Goal: Entertainment & Leisure: Browse casually

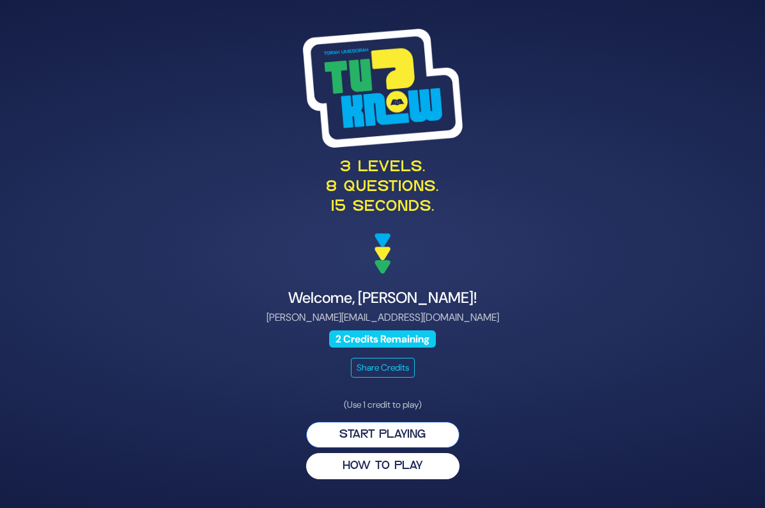
click at [425, 436] on button "Start Playing" at bounding box center [382, 435] width 153 height 26
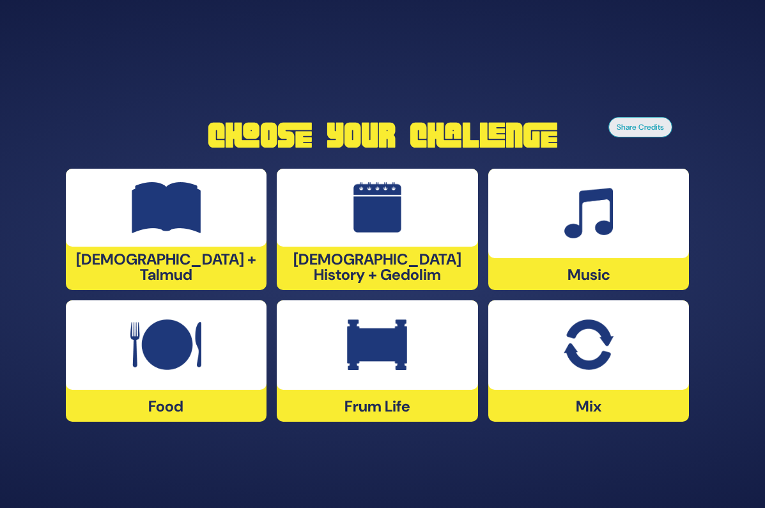
click at [588, 348] on img at bounding box center [589, 345] width 50 height 51
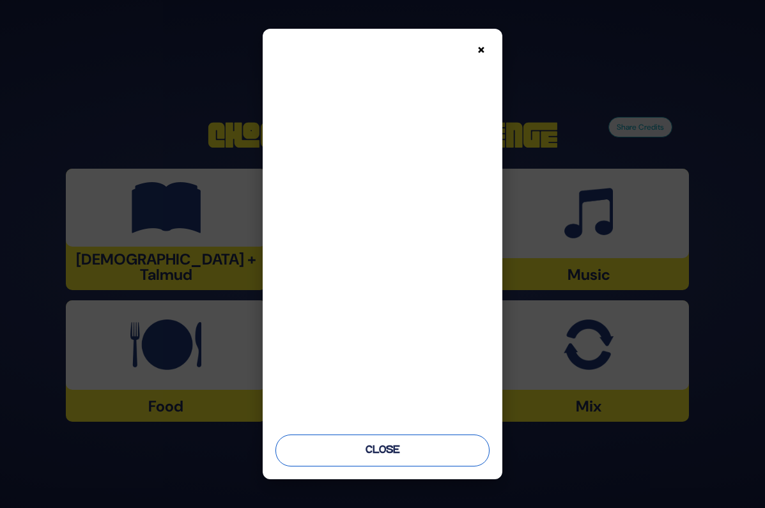
click at [421, 450] on button "Close" at bounding box center [382, 451] width 214 height 32
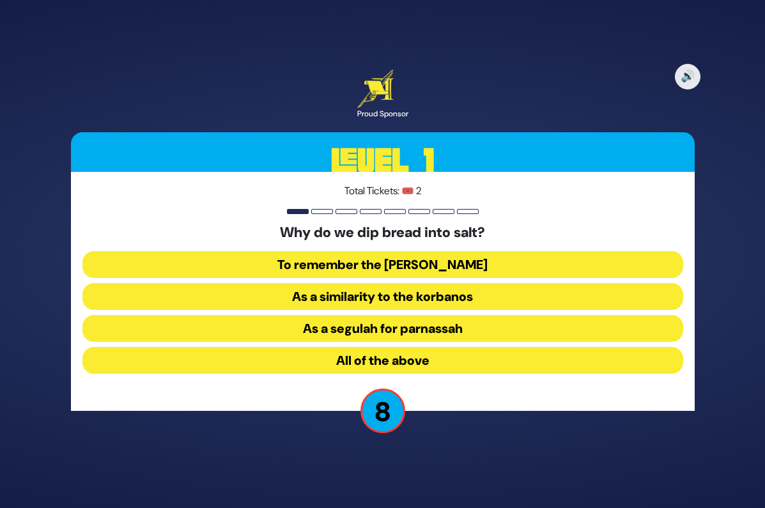
click at [452, 264] on button "To remember the [PERSON_NAME]" at bounding box center [382, 264] width 601 height 27
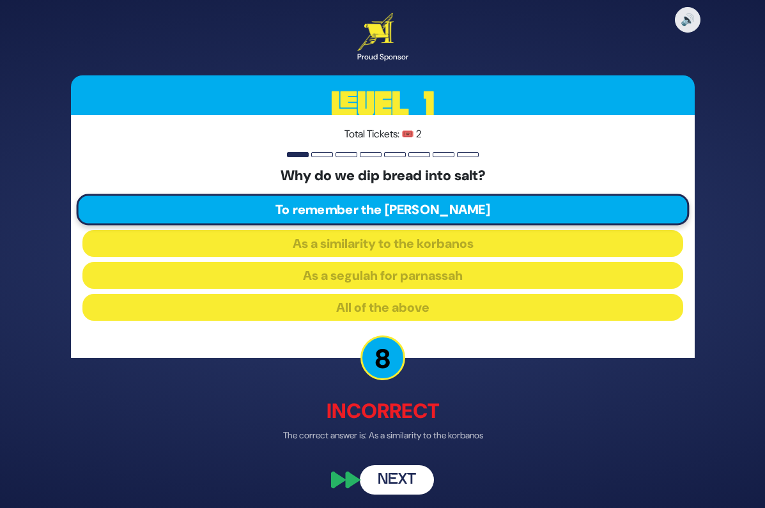
click at [406, 475] on button "Next" at bounding box center [397, 480] width 74 height 29
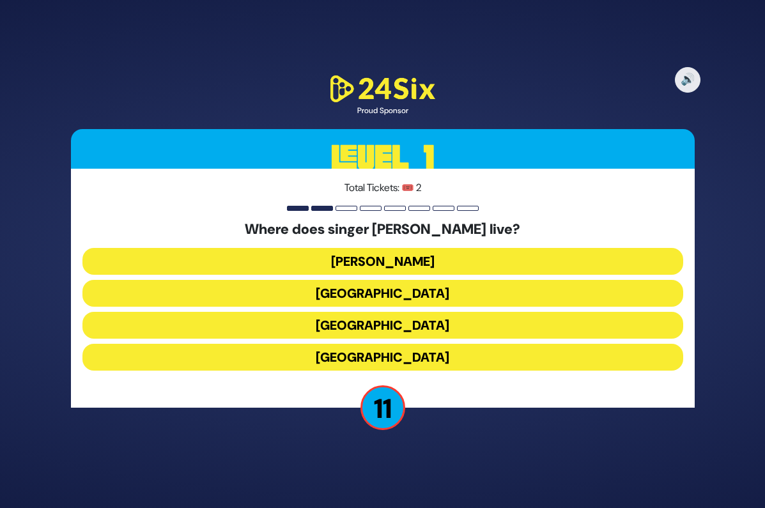
click at [405, 356] on button "[GEOGRAPHIC_DATA]" at bounding box center [382, 357] width 601 height 27
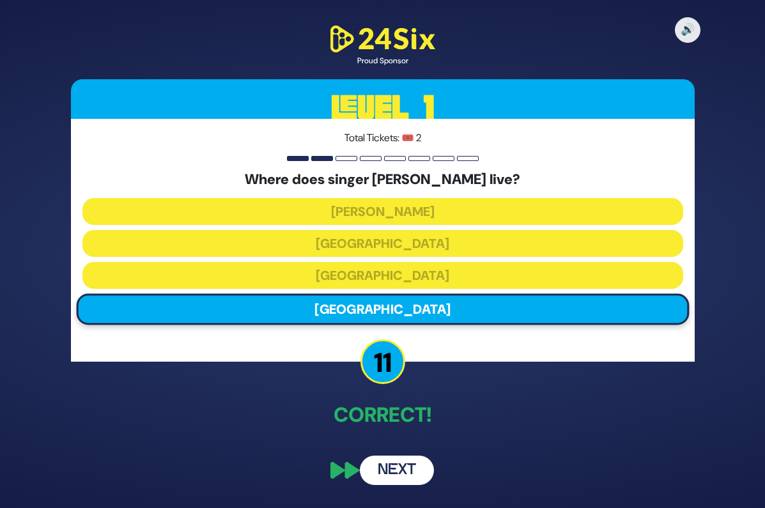
click at [396, 461] on button "Next" at bounding box center [397, 470] width 74 height 29
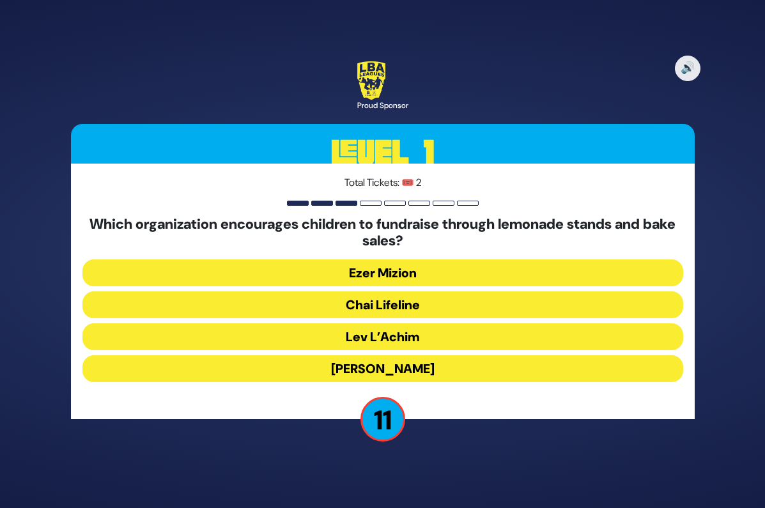
click at [413, 307] on button "Chai Lifeline" at bounding box center [382, 304] width 601 height 27
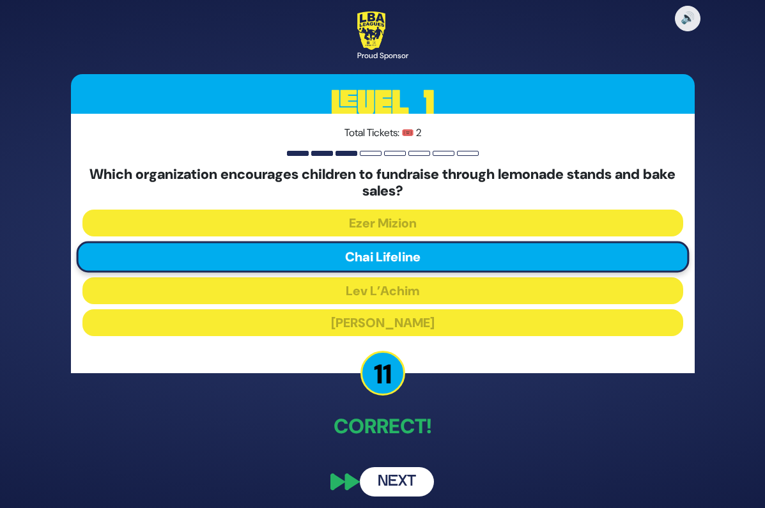
click at [408, 487] on button "Next" at bounding box center [397, 481] width 74 height 29
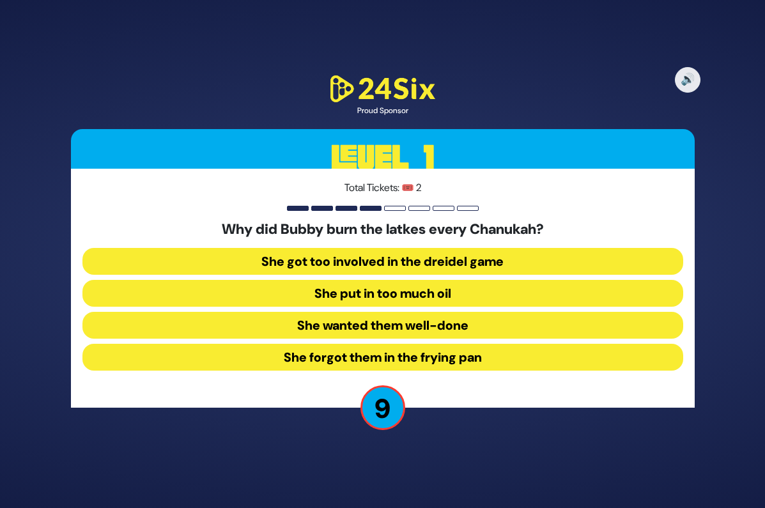
click at [450, 362] on button "She forgot them in the frying pan" at bounding box center [382, 357] width 601 height 27
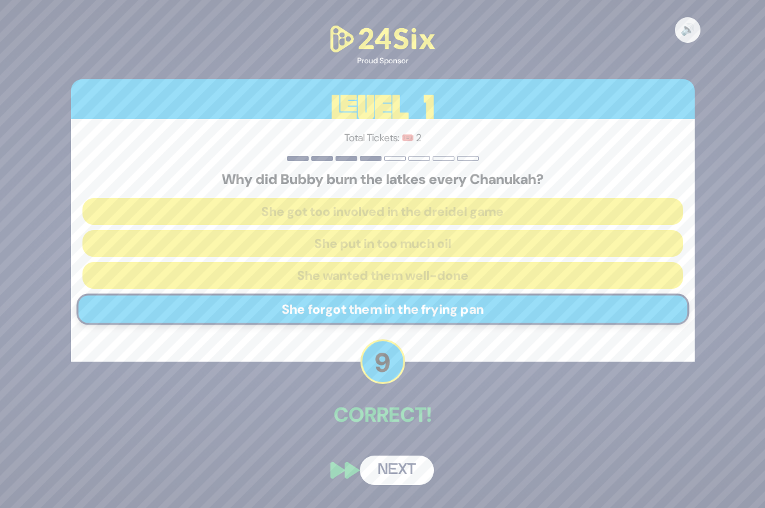
click at [413, 471] on button "Next" at bounding box center [397, 470] width 74 height 29
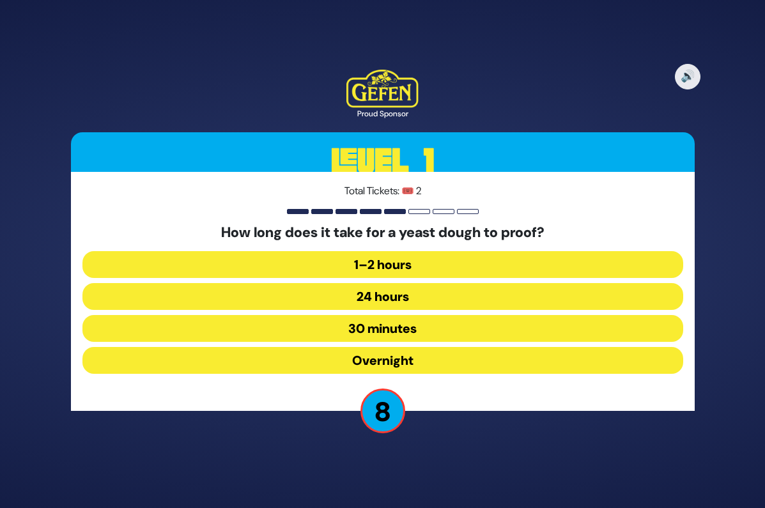
click at [395, 262] on button "1–2 hours" at bounding box center [382, 264] width 601 height 27
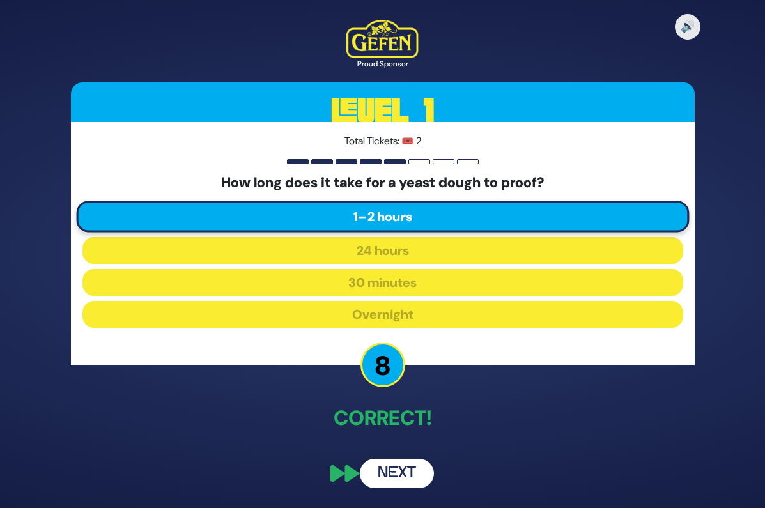
click at [382, 482] on button "Next" at bounding box center [397, 473] width 74 height 29
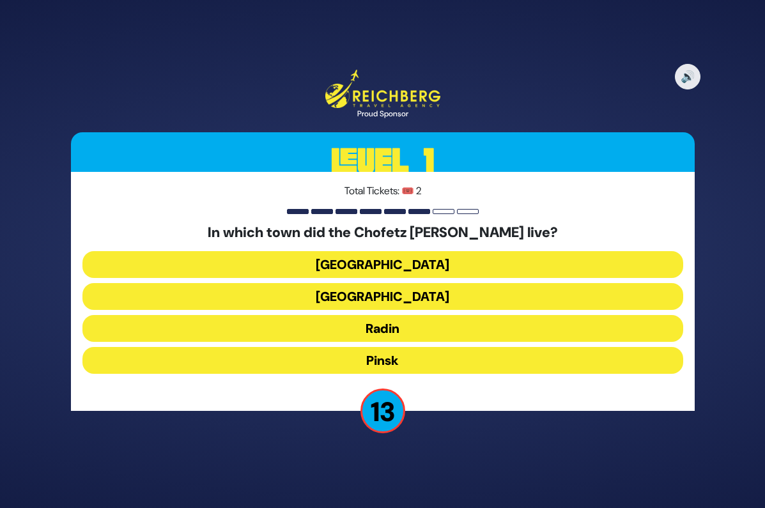
click at [406, 332] on button "Radin" at bounding box center [382, 328] width 601 height 27
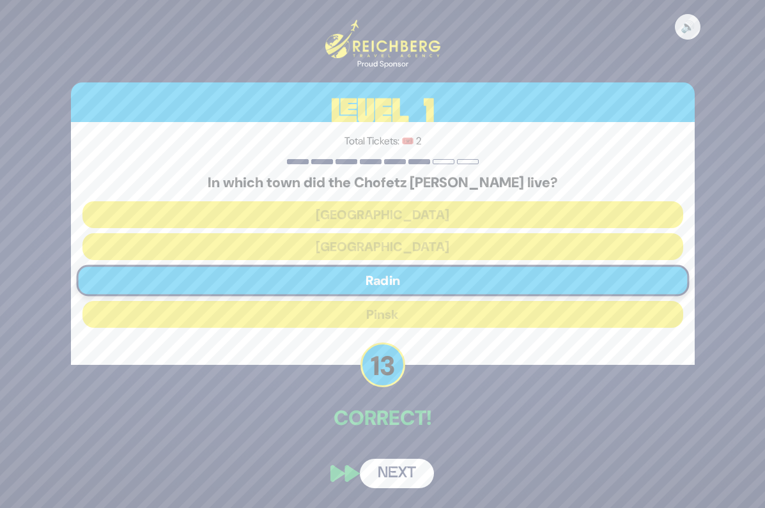
click at [415, 472] on button "Next" at bounding box center [397, 473] width 74 height 29
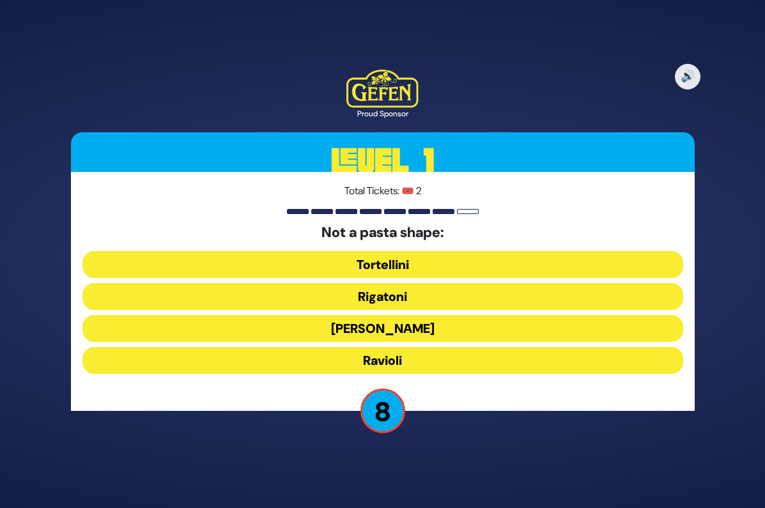
click at [420, 272] on button "Tortellini" at bounding box center [382, 264] width 601 height 27
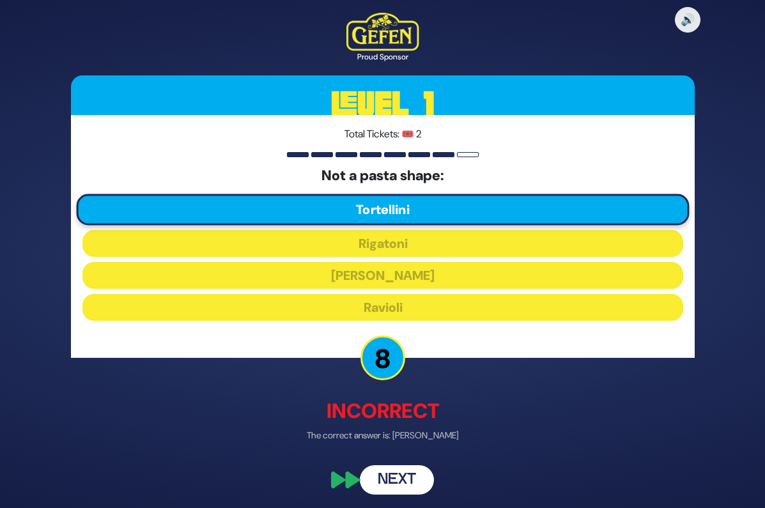
click at [412, 481] on button "Next" at bounding box center [397, 480] width 74 height 29
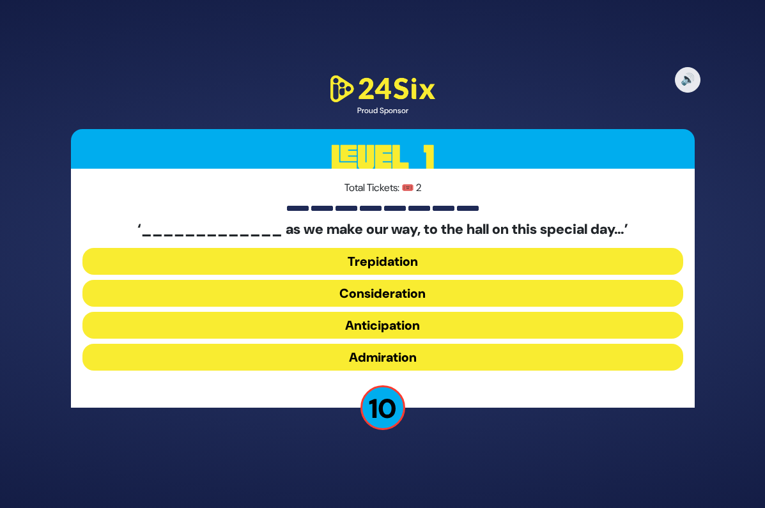
click at [426, 330] on button "Anticipation" at bounding box center [382, 325] width 601 height 27
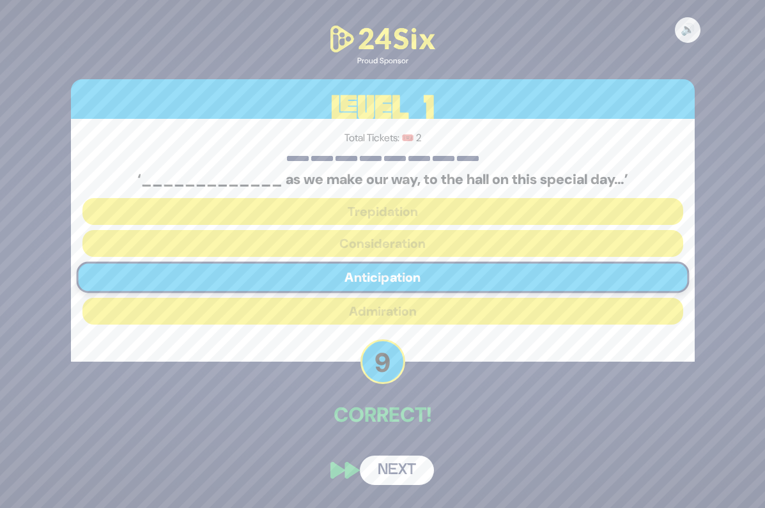
click at [412, 470] on button "Next" at bounding box center [397, 470] width 74 height 29
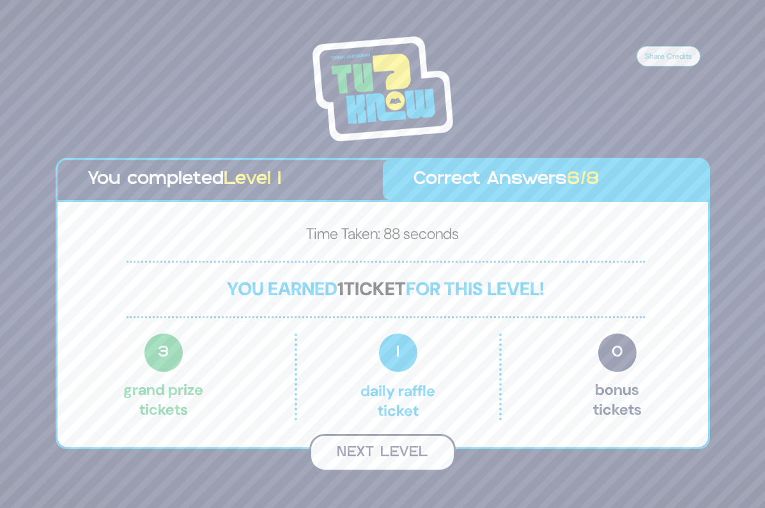
click at [423, 461] on button "Next Level" at bounding box center [382, 453] width 146 height 38
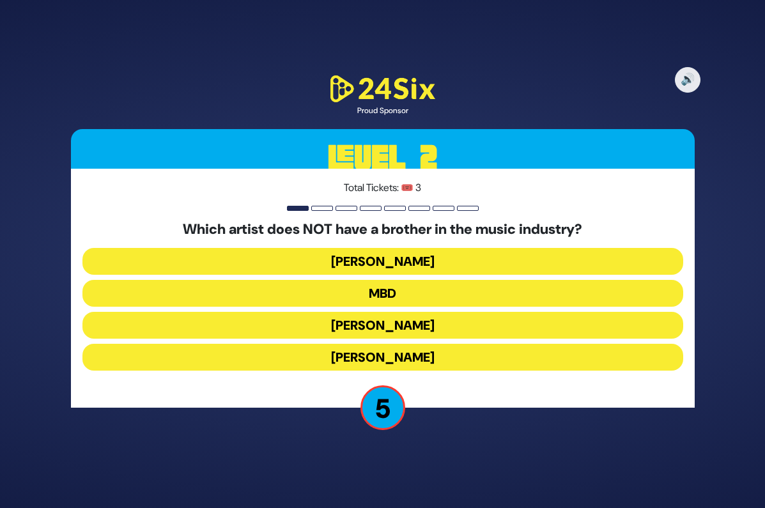
click at [386, 360] on button "[PERSON_NAME]" at bounding box center [382, 357] width 601 height 27
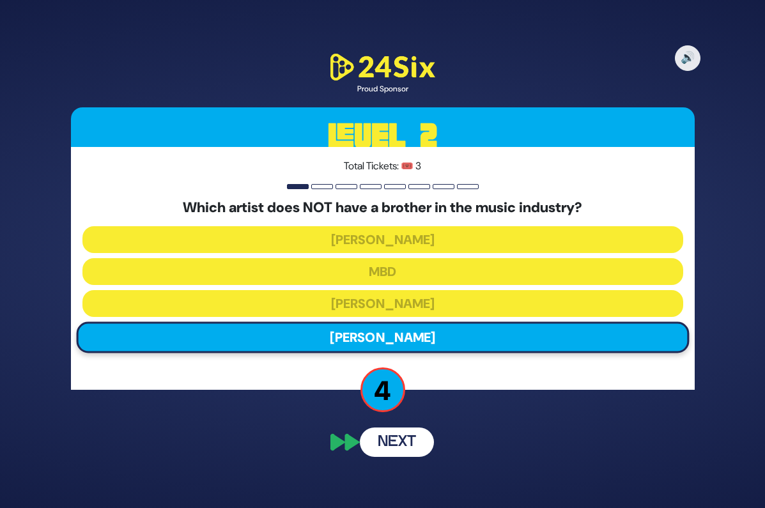
click at [400, 438] on button "Next" at bounding box center [397, 442] width 74 height 29
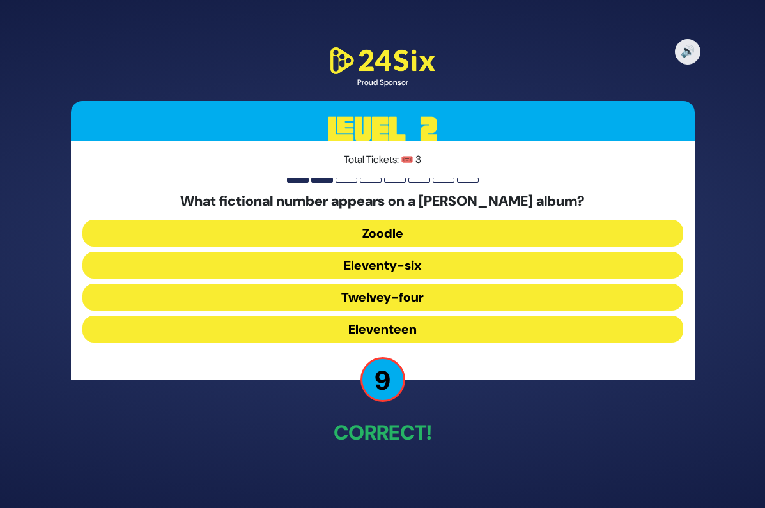
click at [397, 270] on button "Eleventy-six" at bounding box center [382, 265] width 601 height 27
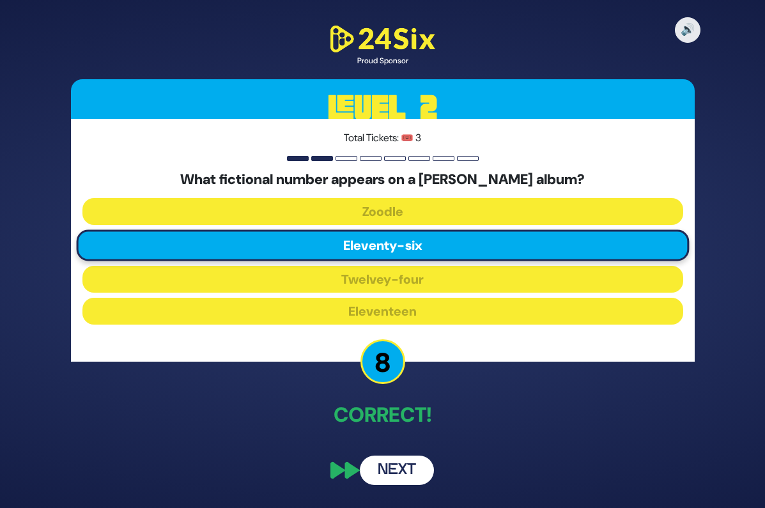
click at [413, 462] on button "Next" at bounding box center [397, 470] width 74 height 29
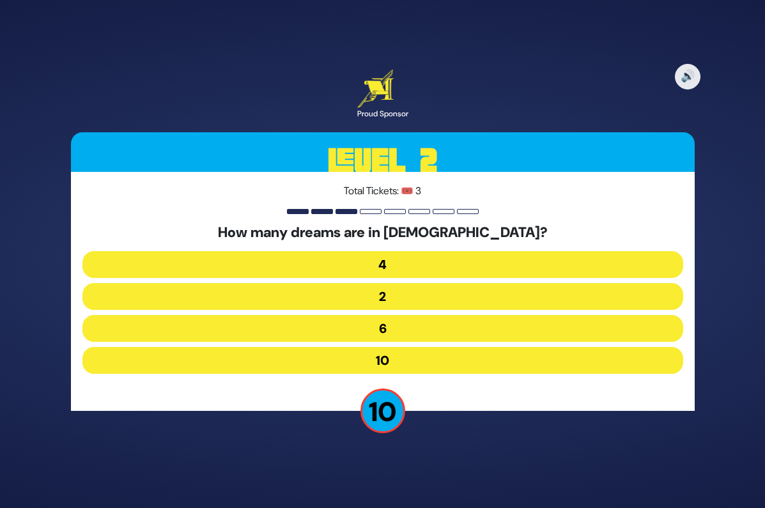
click at [389, 275] on button "4" at bounding box center [382, 264] width 601 height 27
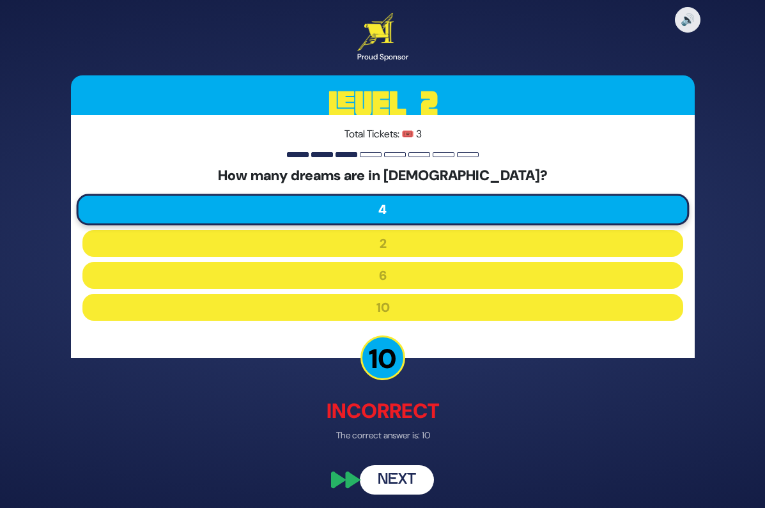
click at [406, 474] on button "Next" at bounding box center [397, 480] width 74 height 29
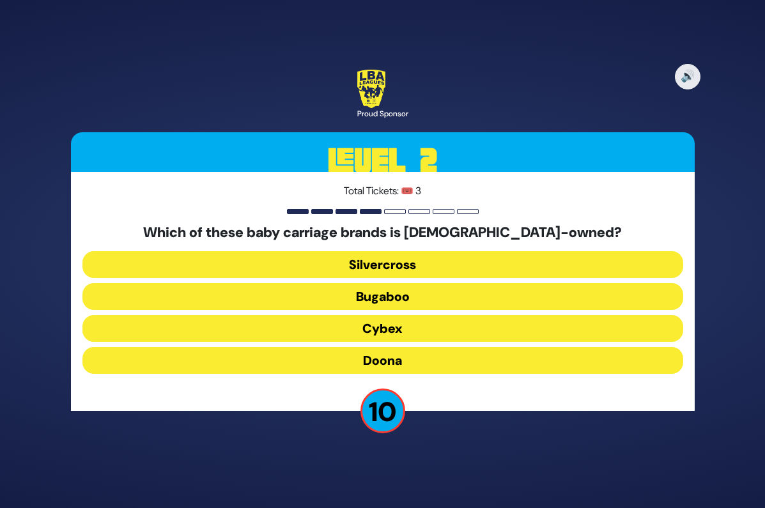
click at [401, 364] on button "Doona" at bounding box center [382, 360] width 601 height 27
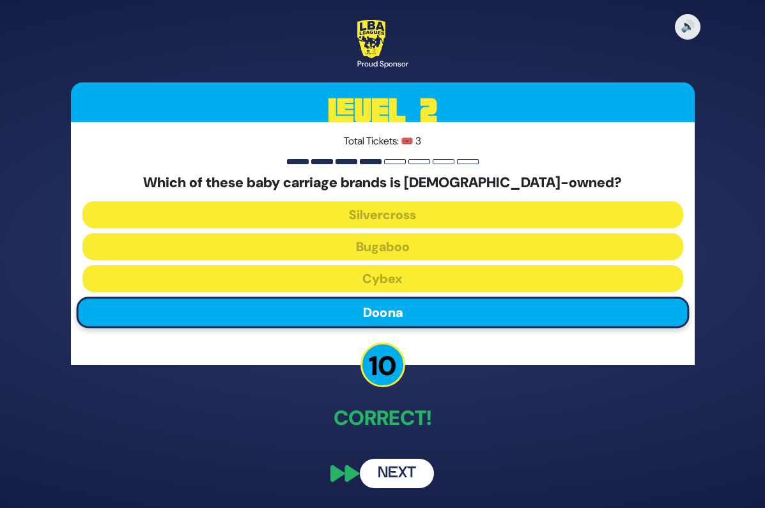
click at [424, 481] on button "Next" at bounding box center [397, 473] width 74 height 29
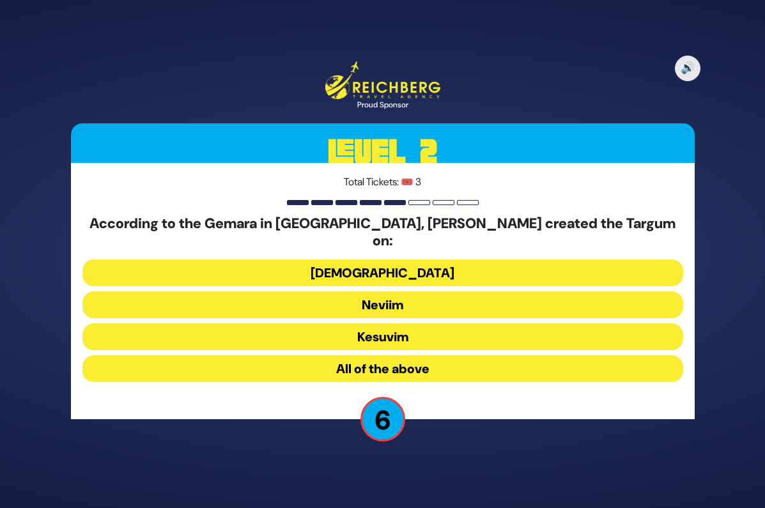
click at [398, 272] on button "[DEMOGRAPHIC_DATA]" at bounding box center [382, 272] width 601 height 27
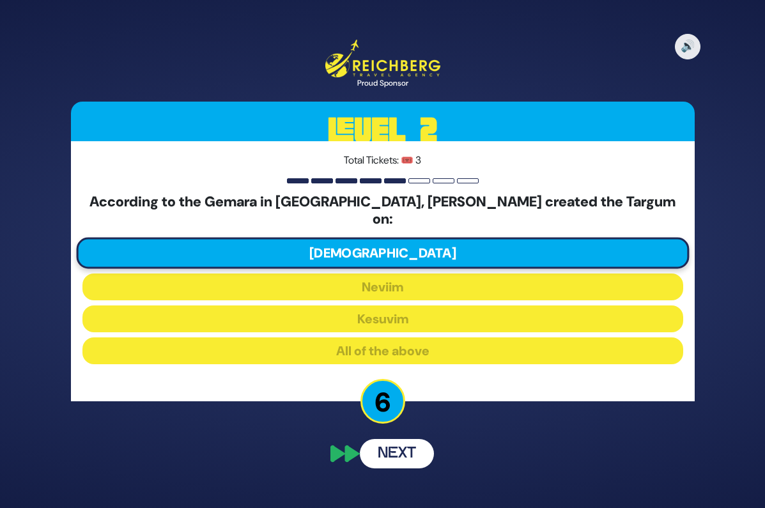
click at [394, 439] on button "Next" at bounding box center [397, 453] width 74 height 29
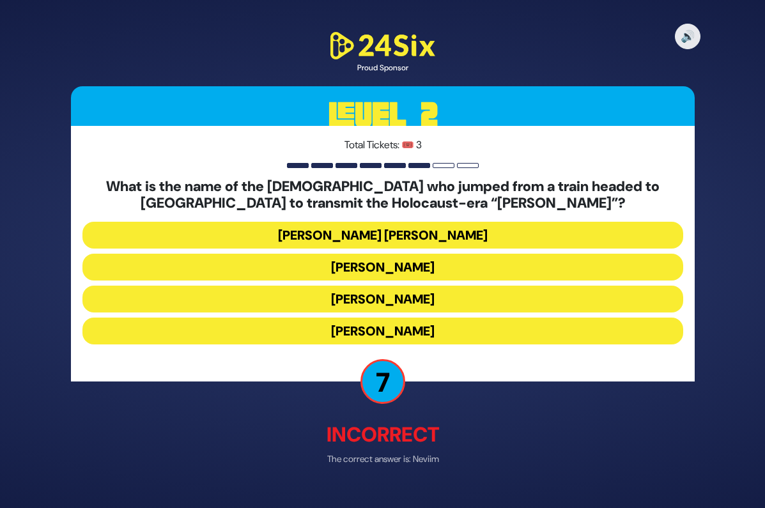
click at [416, 334] on button "[PERSON_NAME]" at bounding box center [382, 331] width 601 height 27
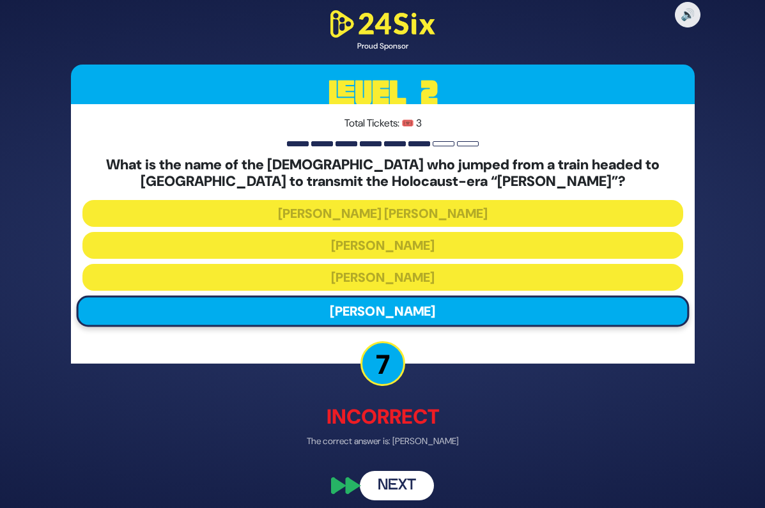
click at [403, 487] on button "Next" at bounding box center [397, 485] width 74 height 29
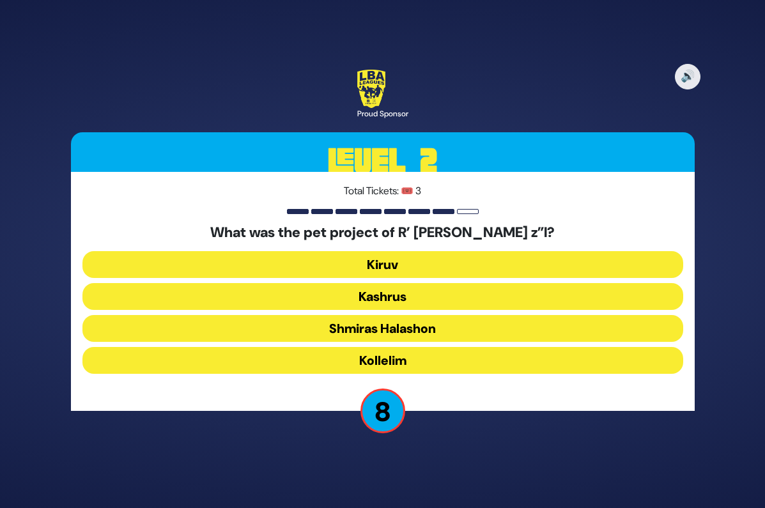
click at [410, 362] on button "Kollelim" at bounding box center [382, 360] width 601 height 27
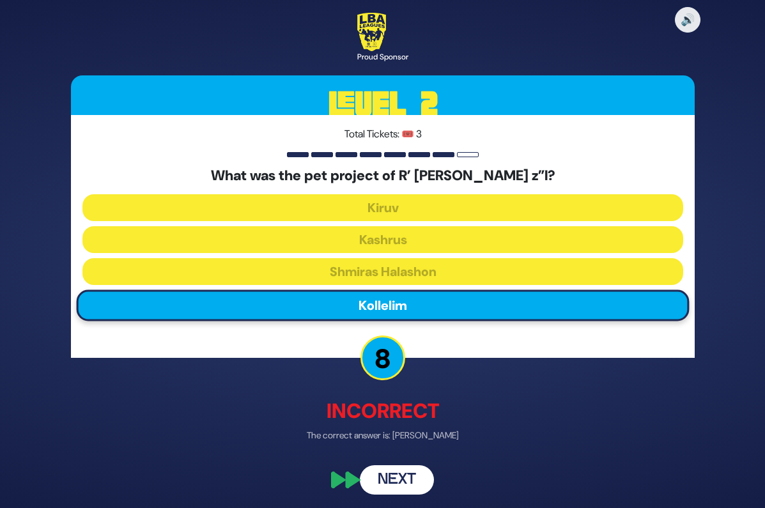
click at [415, 475] on button "Next" at bounding box center [397, 480] width 74 height 29
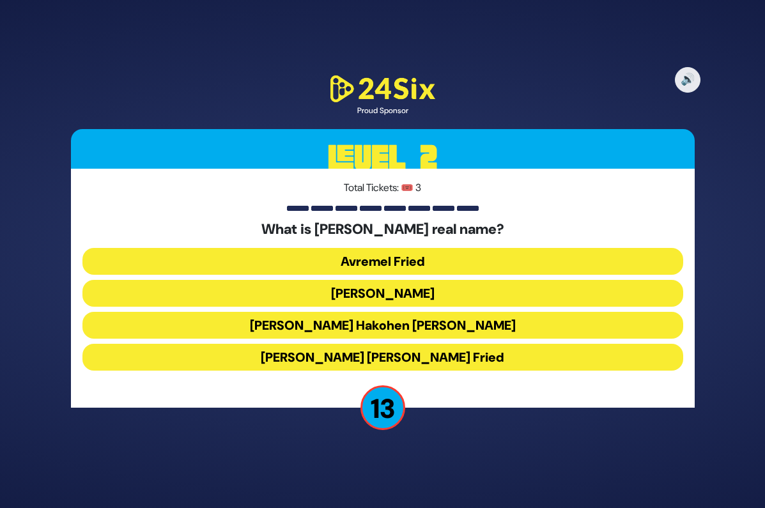
click at [416, 291] on button "[PERSON_NAME]" at bounding box center [382, 293] width 601 height 27
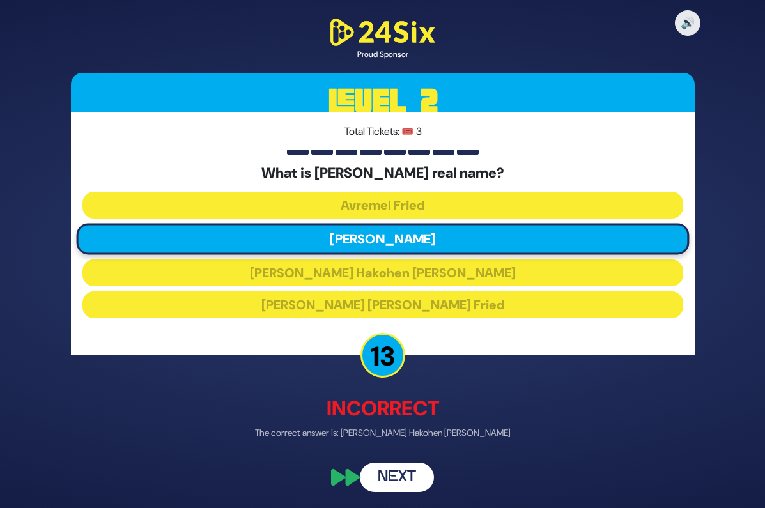
click at [411, 474] on button "Next" at bounding box center [397, 477] width 74 height 29
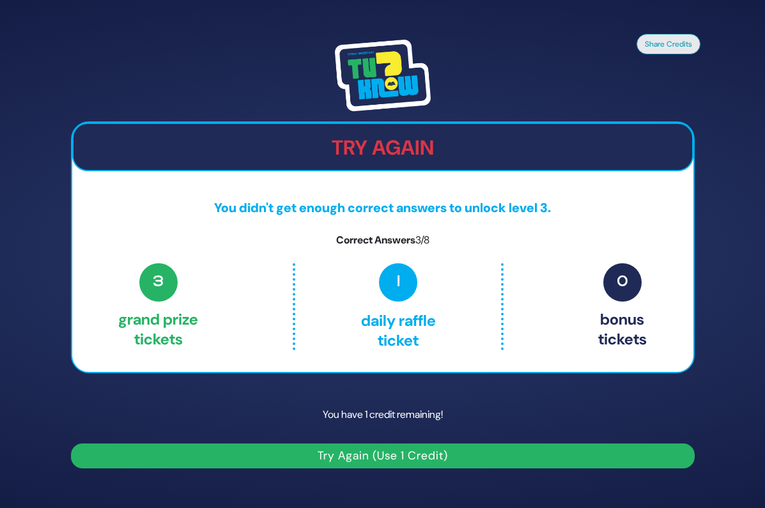
click at [501, 449] on button "Try Again (Use 1 Credit)" at bounding box center [383, 455] width 624 height 25
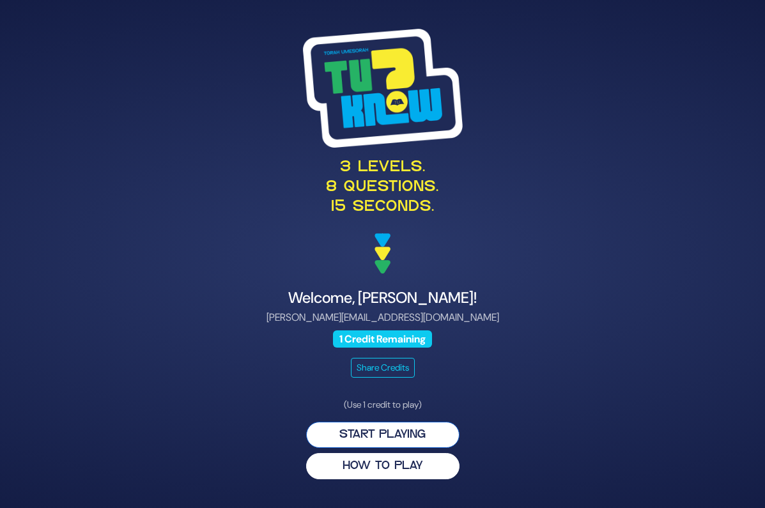
click at [422, 442] on button "Start Playing" at bounding box center [382, 435] width 153 height 26
click at [400, 432] on button "Start Playing" at bounding box center [382, 435] width 153 height 26
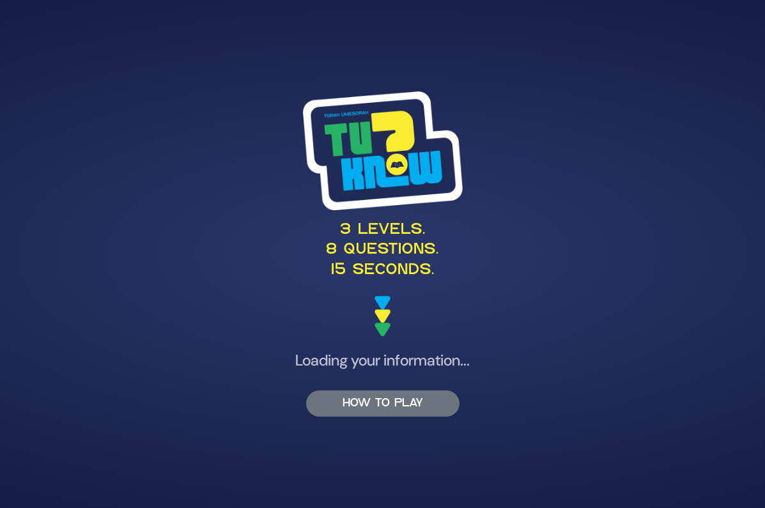
click at [376, 406] on button "HOW TO PLAY" at bounding box center [382, 403] width 153 height 26
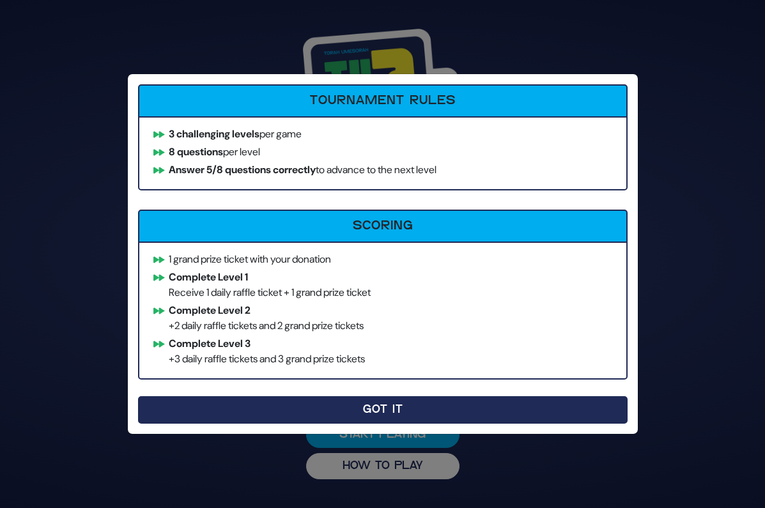
click at [436, 414] on button "Got It" at bounding box center [382, 409] width 489 height 27
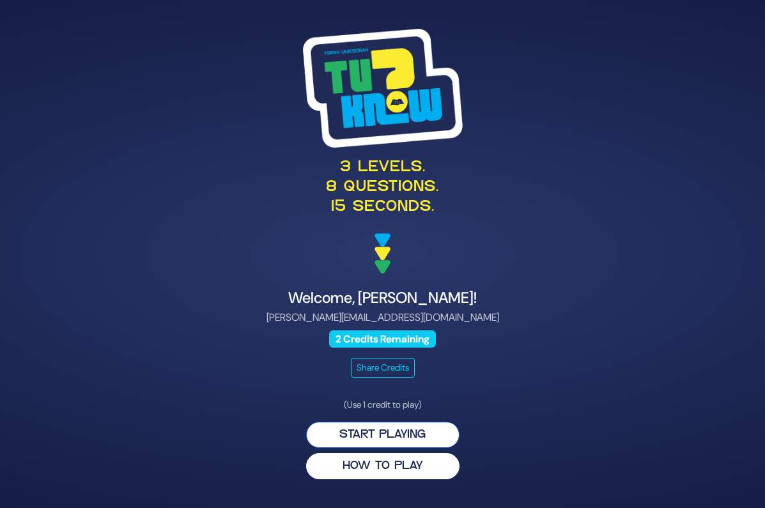
click at [427, 428] on button "Start Playing" at bounding box center [382, 435] width 153 height 26
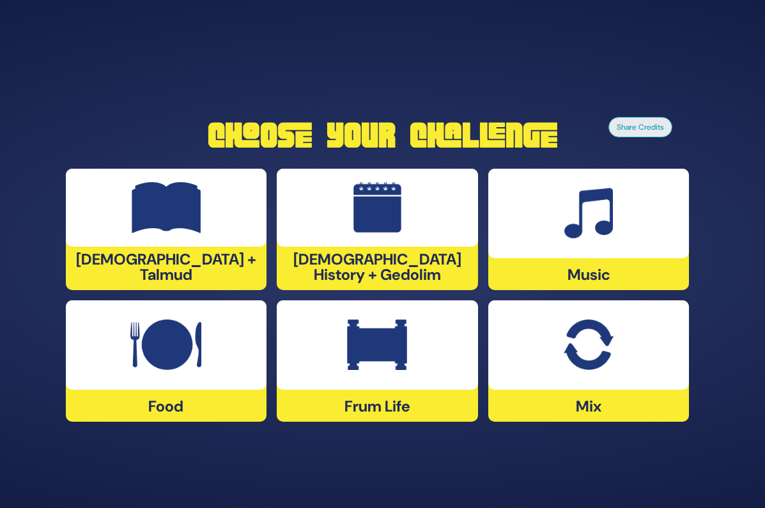
click at [610, 251] on div at bounding box center [588, 213] width 201 height 89
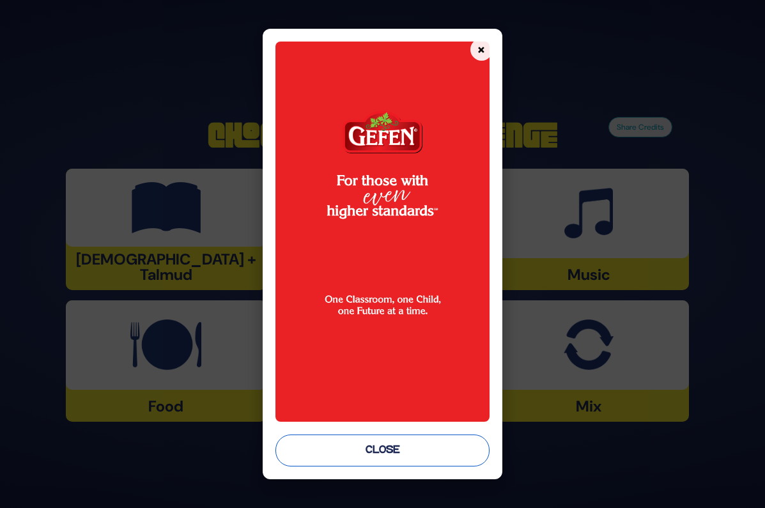
click at [381, 452] on button "Close" at bounding box center [382, 451] width 214 height 32
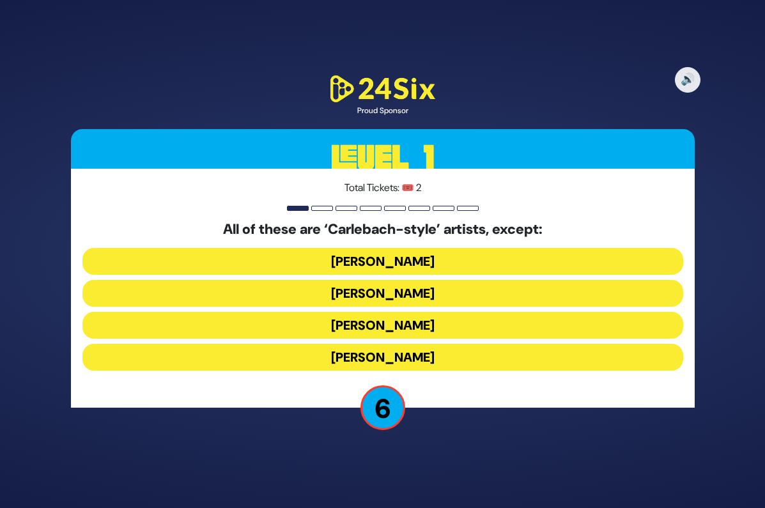
click at [433, 261] on button "Yehuda Green" at bounding box center [382, 261] width 601 height 27
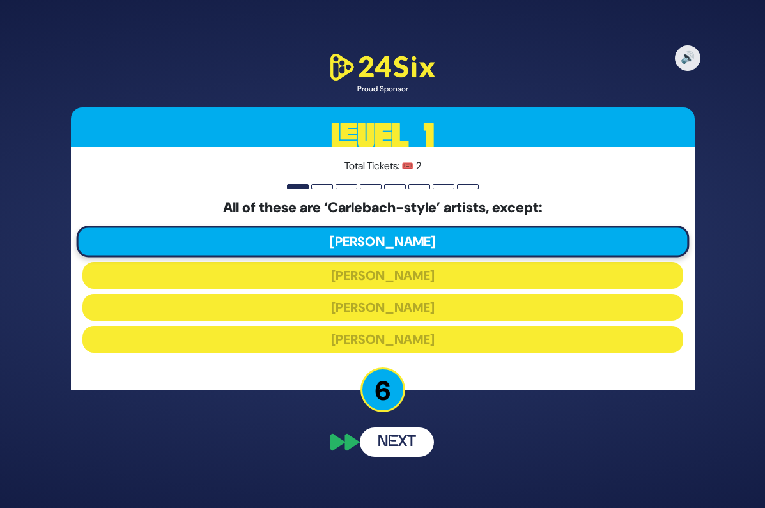
click at [410, 450] on button "Next" at bounding box center [397, 442] width 74 height 29
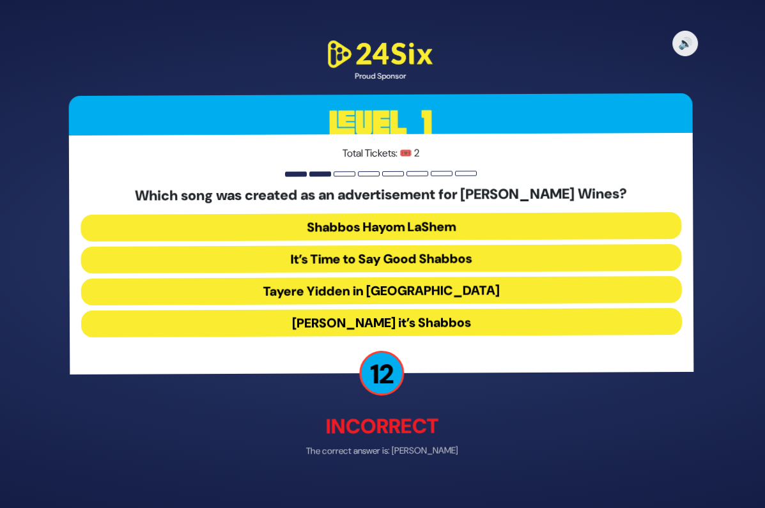
click at [446, 327] on button "Baruch Hashem it’s Shabbos" at bounding box center [382, 322] width 601 height 27
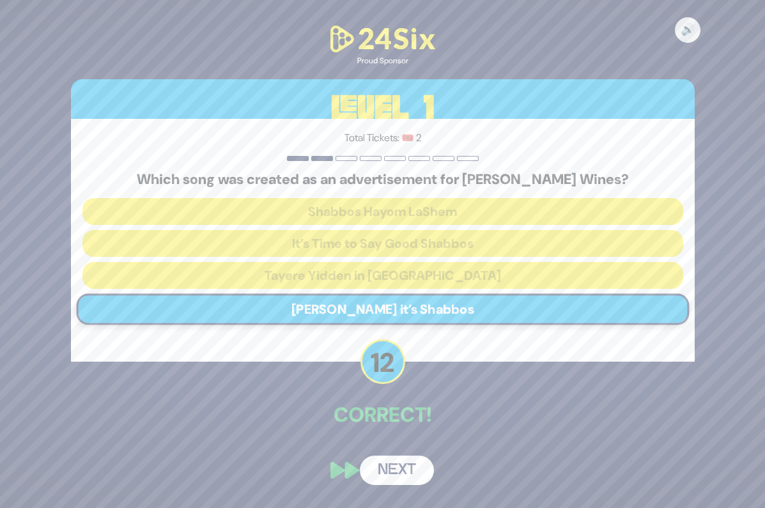
click at [405, 469] on button "Next" at bounding box center [397, 470] width 74 height 29
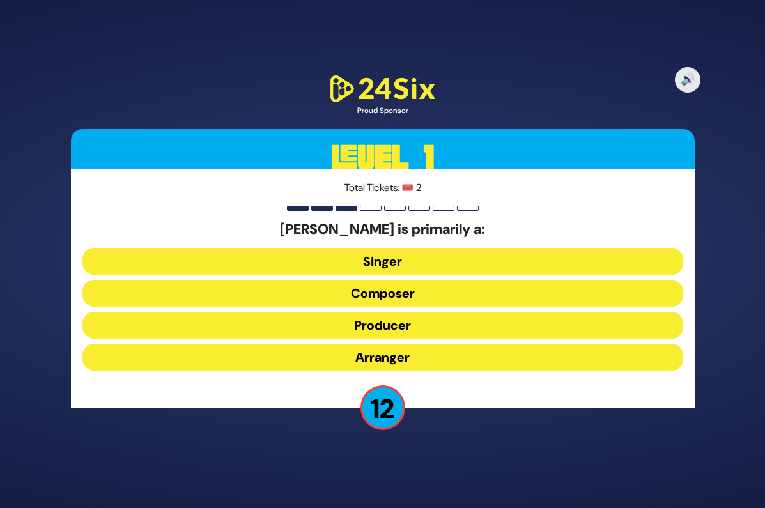
click at [382, 323] on button "Producer" at bounding box center [382, 325] width 601 height 27
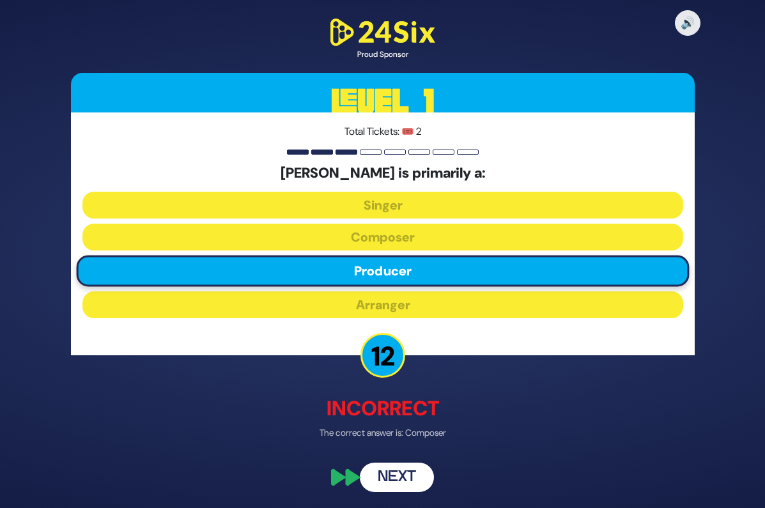
click at [386, 475] on button "Next" at bounding box center [397, 477] width 74 height 29
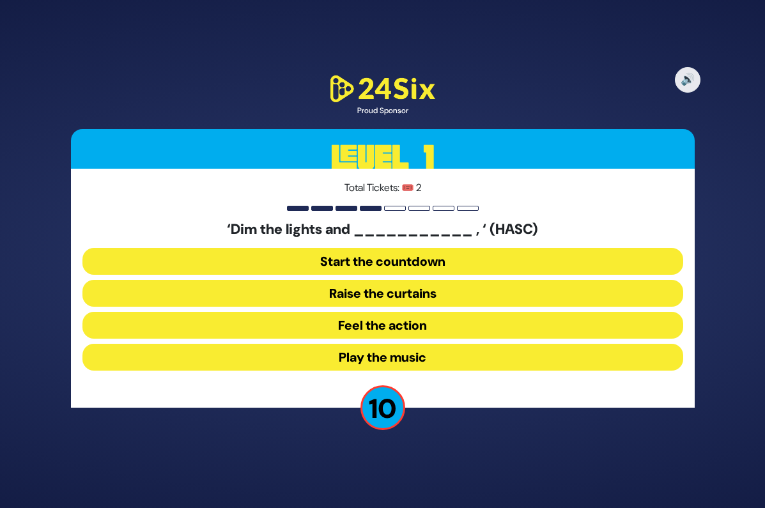
click at [429, 292] on button "Raise the curtains" at bounding box center [382, 293] width 601 height 27
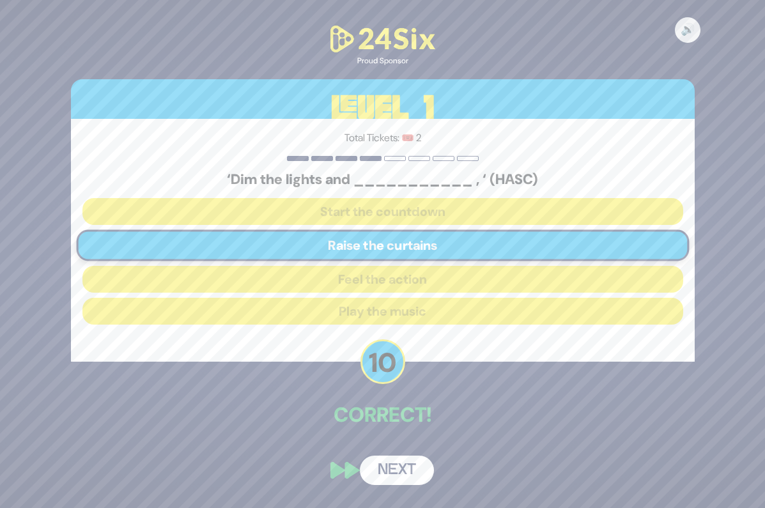
click at [406, 472] on button "Next" at bounding box center [397, 470] width 74 height 29
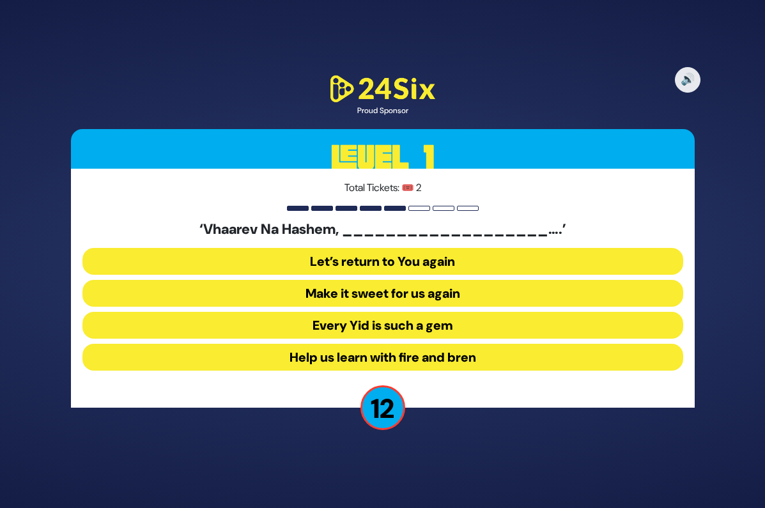
click at [436, 297] on button "Make it sweet for us again" at bounding box center [382, 293] width 601 height 27
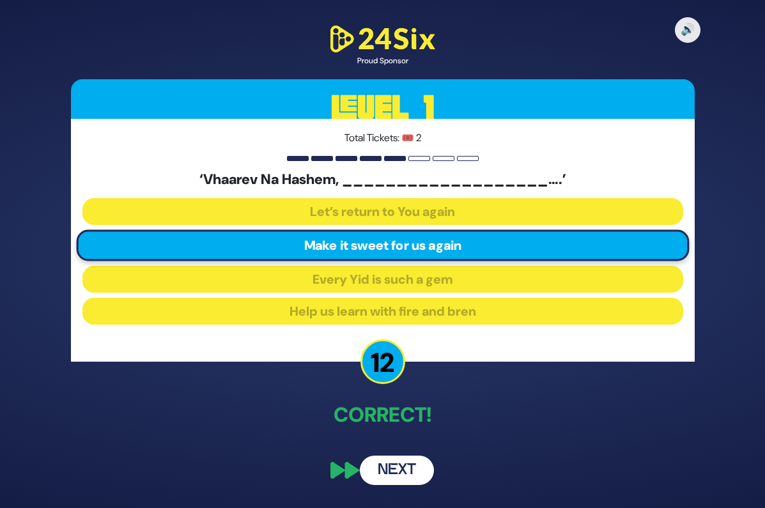
click at [407, 470] on button "Next" at bounding box center [397, 470] width 74 height 29
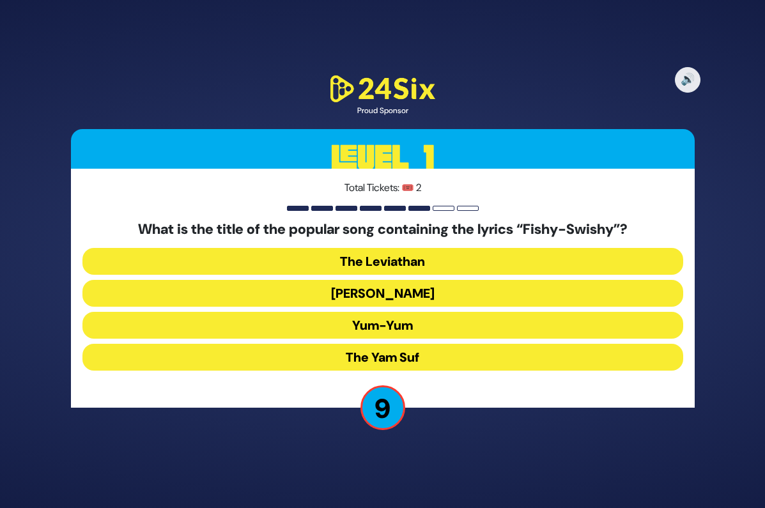
click at [396, 328] on button "Yum-Yum" at bounding box center [382, 325] width 601 height 27
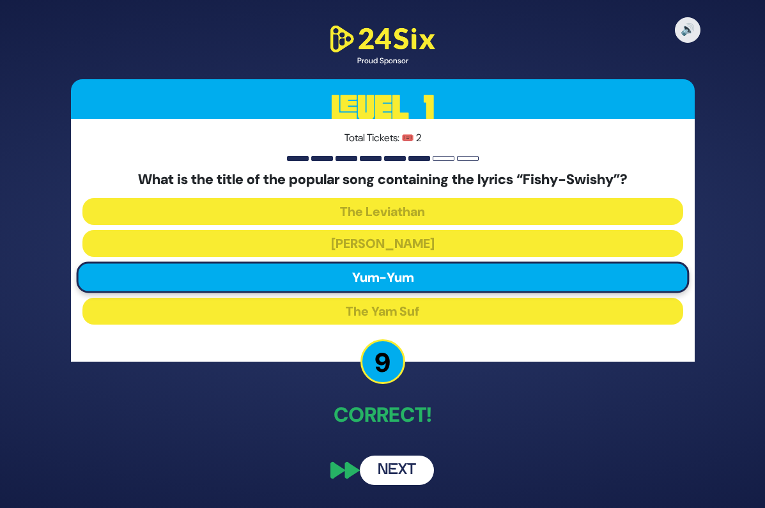
click at [408, 459] on button "Next" at bounding box center [397, 470] width 74 height 29
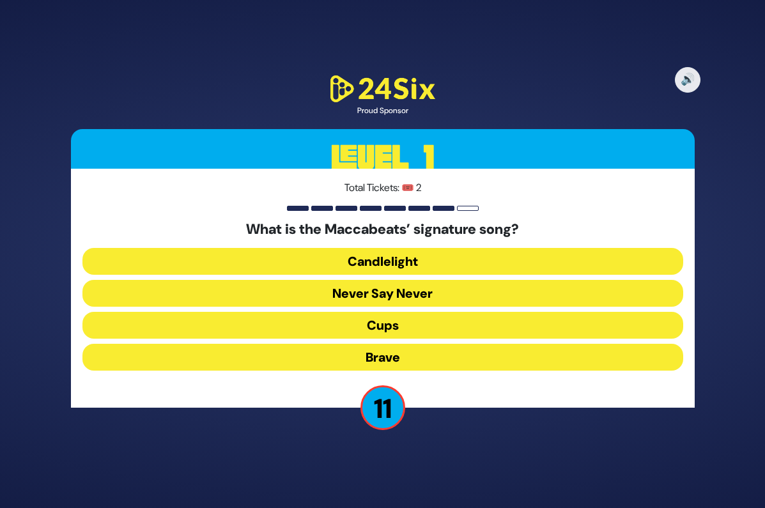
click at [408, 263] on button "Candlelight" at bounding box center [382, 261] width 601 height 27
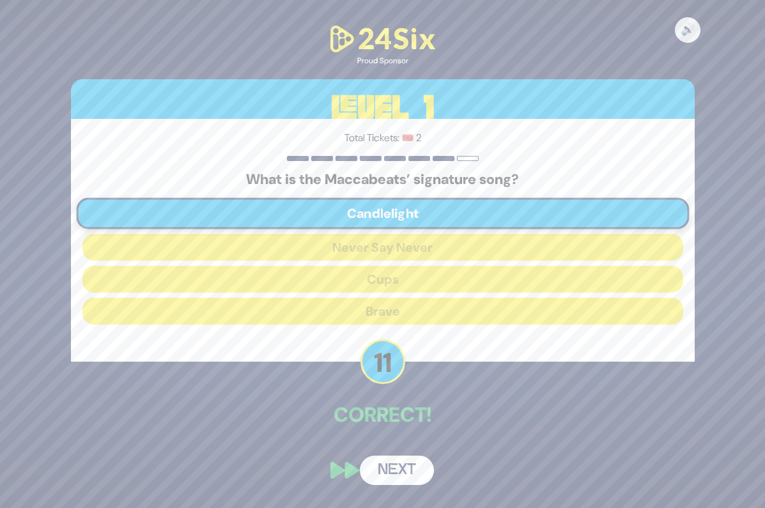
click at [401, 473] on button "Next" at bounding box center [397, 470] width 74 height 29
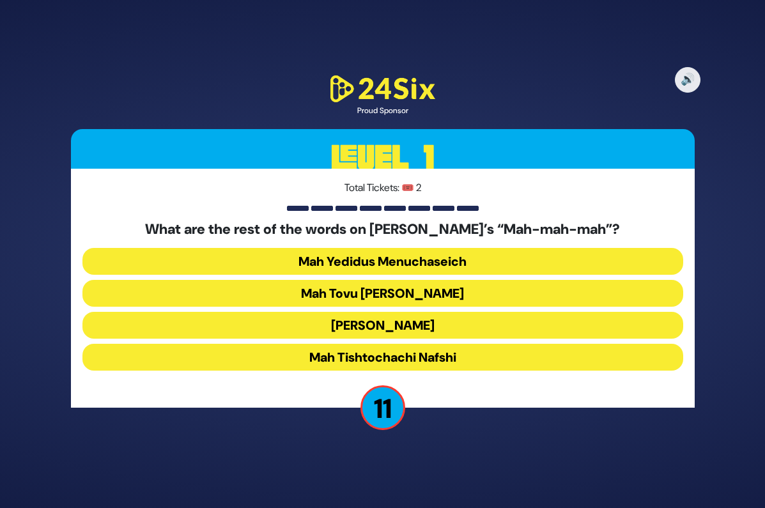
click at [409, 295] on button "Mah Tovu Ohalecha Yaakov" at bounding box center [382, 293] width 601 height 27
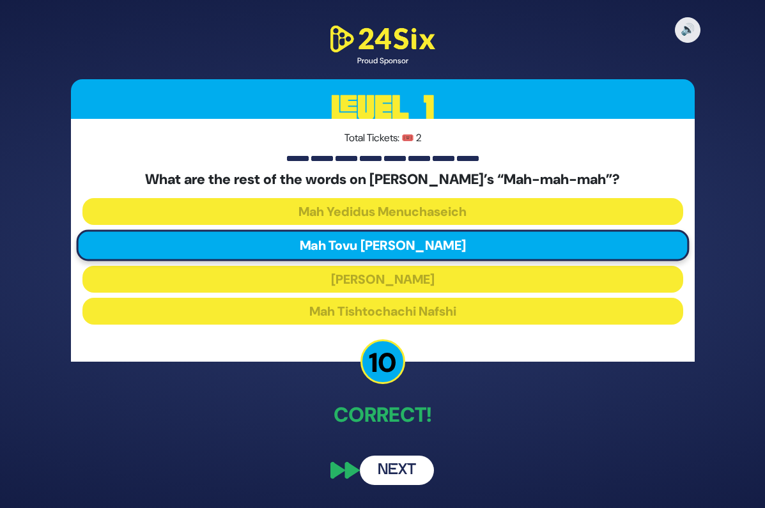
click at [392, 463] on button "Next" at bounding box center [397, 470] width 74 height 29
click at [398, 474] on button "Next" at bounding box center [397, 470] width 74 height 29
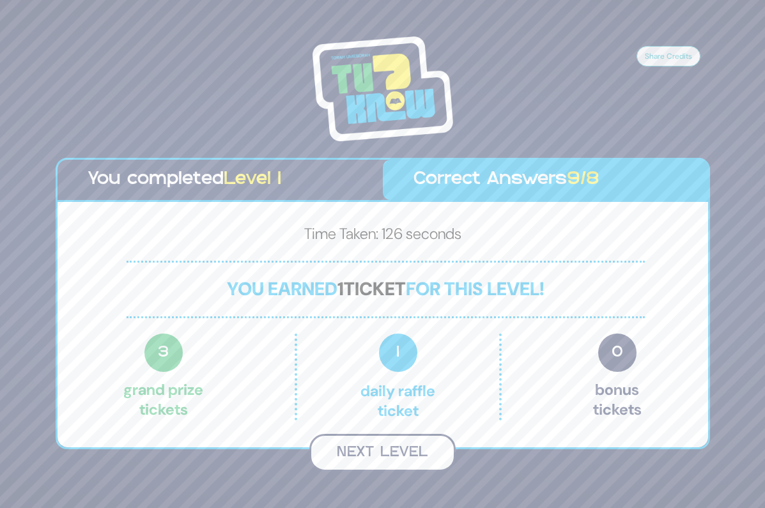
click at [412, 459] on button "Next Level" at bounding box center [382, 453] width 146 height 38
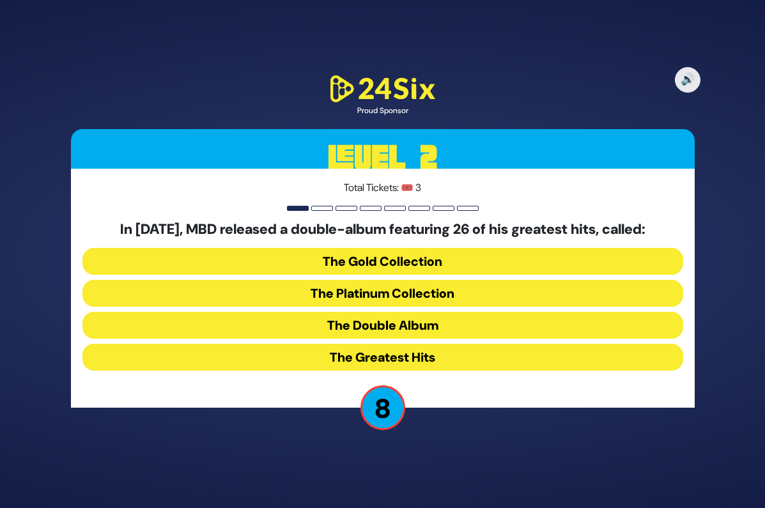
click at [395, 266] on button "The Gold Collection" at bounding box center [382, 261] width 601 height 27
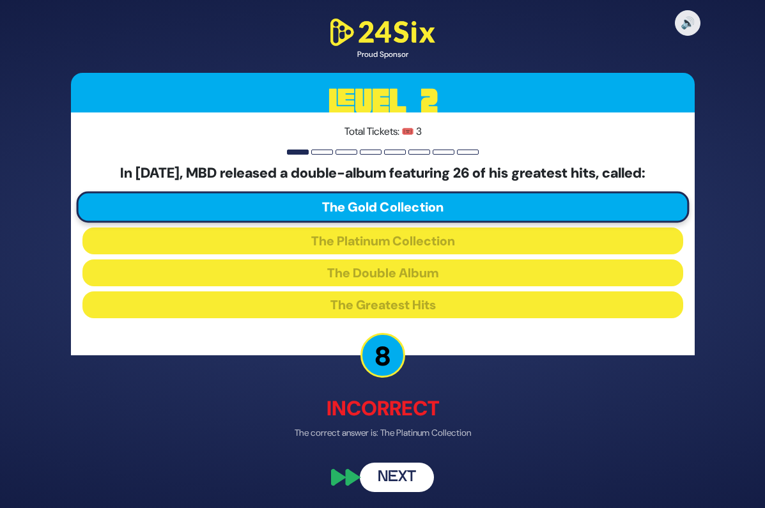
click at [389, 469] on button "Next" at bounding box center [397, 477] width 74 height 29
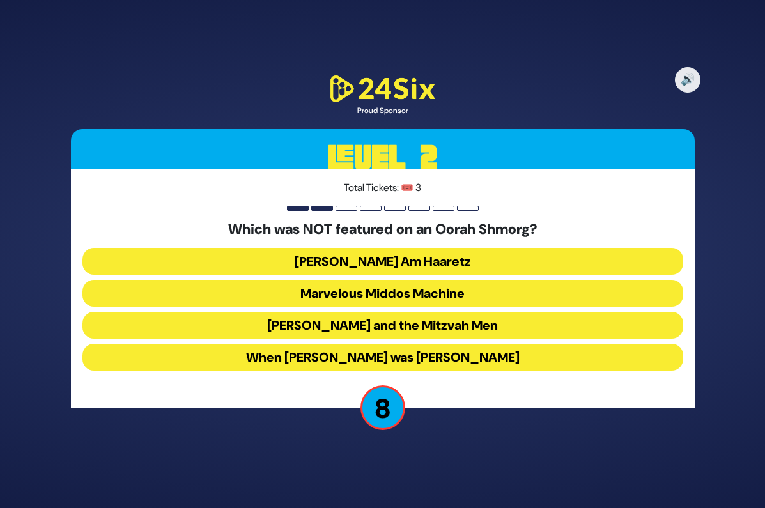
click at [392, 364] on button "When Zeidy was Young" at bounding box center [382, 357] width 601 height 27
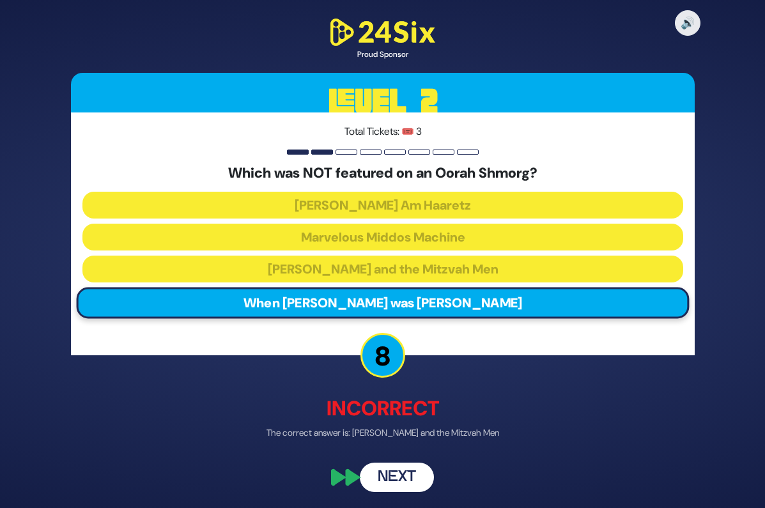
click at [412, 486] on button "Next" at bounding box center [397, 477] width 74 height 29
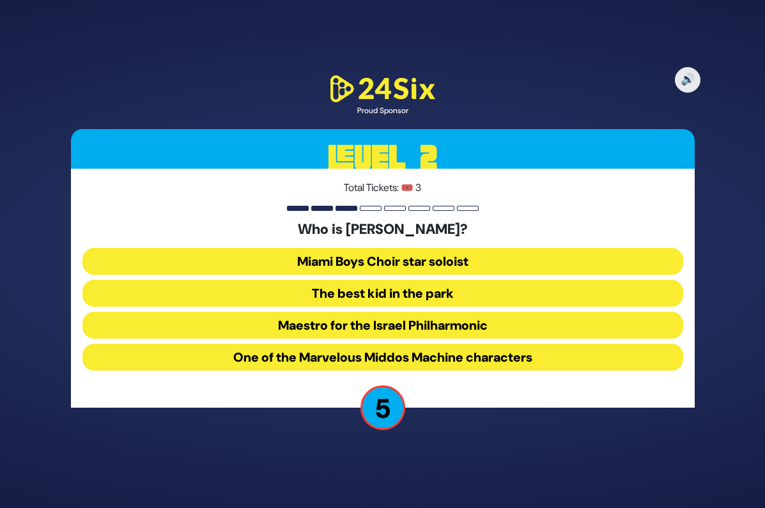
click at [422, 289] on button "The best kid in the park" at bounding box center [382, 293] width 601 height 27
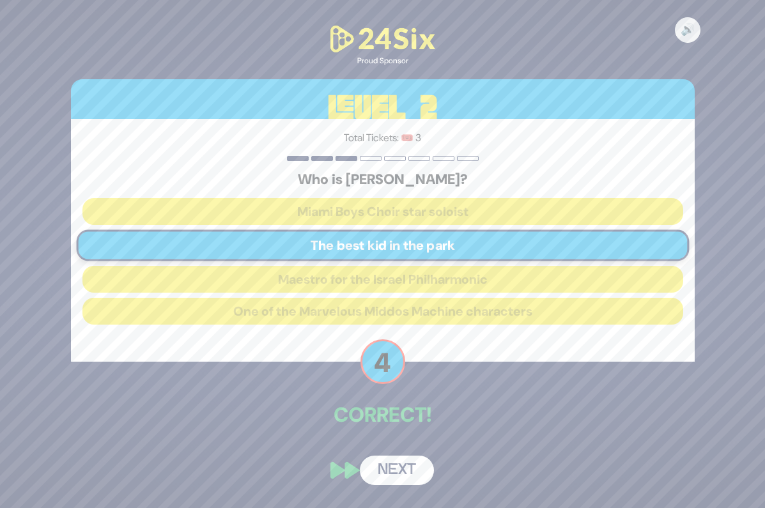
click at [406, 472] on button "Next" at bounding box center [397, 470] width 74 height 29
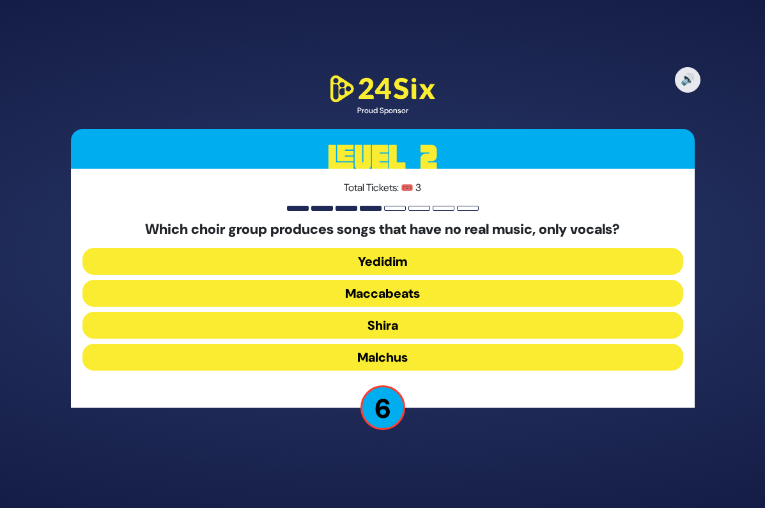
click at [383, 328] on button "Shira" at bounding box center [382, 325] width 601 height 27
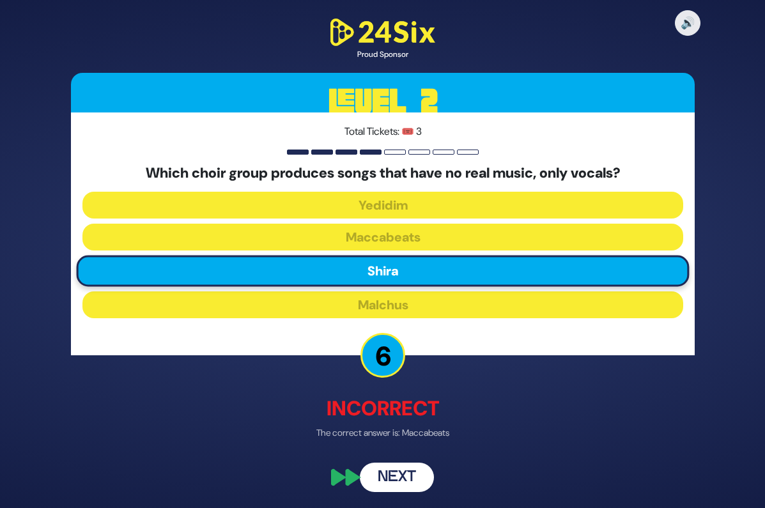
click at [397, 468] on button "Next" at bounding box center [397, 477] width 74 height 29
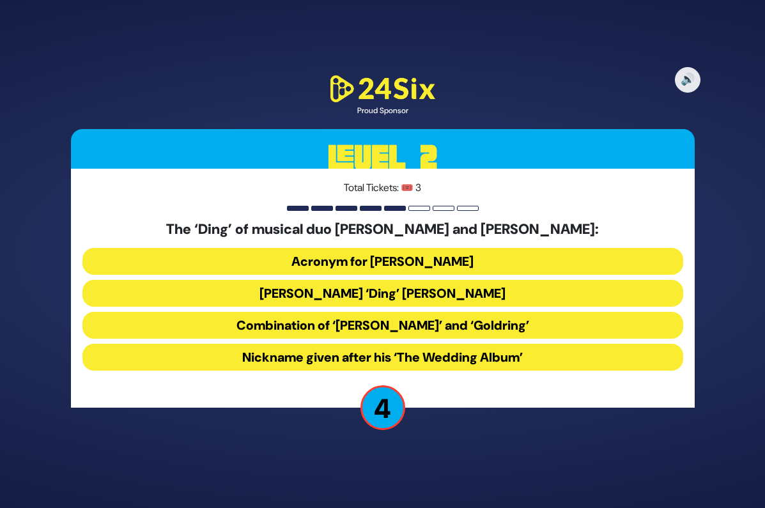
click at [390, 336] on button "Combination of ‘Dovid’ and ‘Goldring’" at bounding box center [382, 325] width 601 height 27
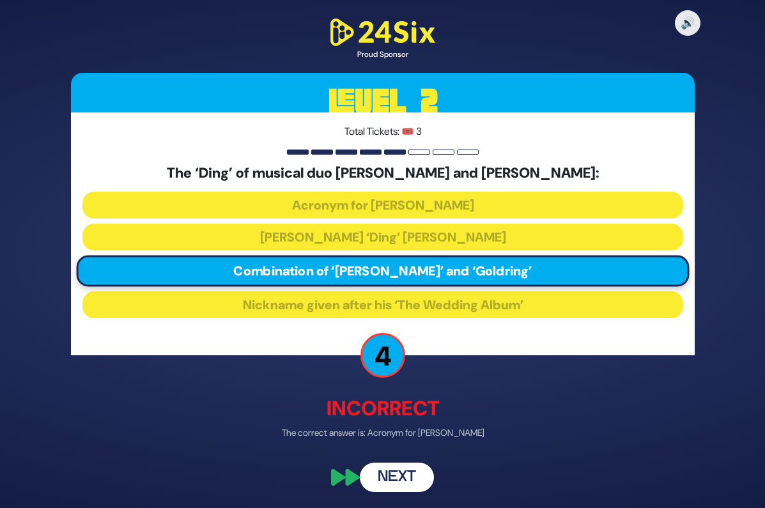
click at [394, 470] on button "Next" at bounding box center [397, 477] width 74 height 29
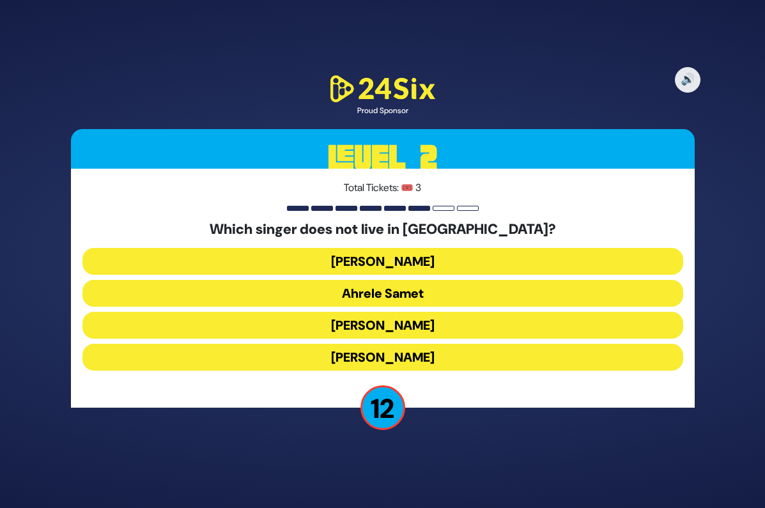
click at [395, 301] on button "Ahrele Samet" at bounding box center [382, 293] width 601 height 27
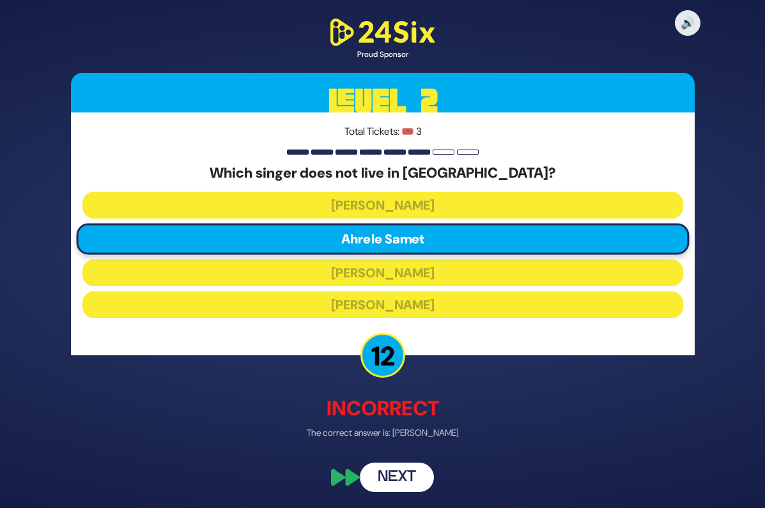
click at [396, 470] on button "Next" at bounding box center [397, 477] width 74 height 29
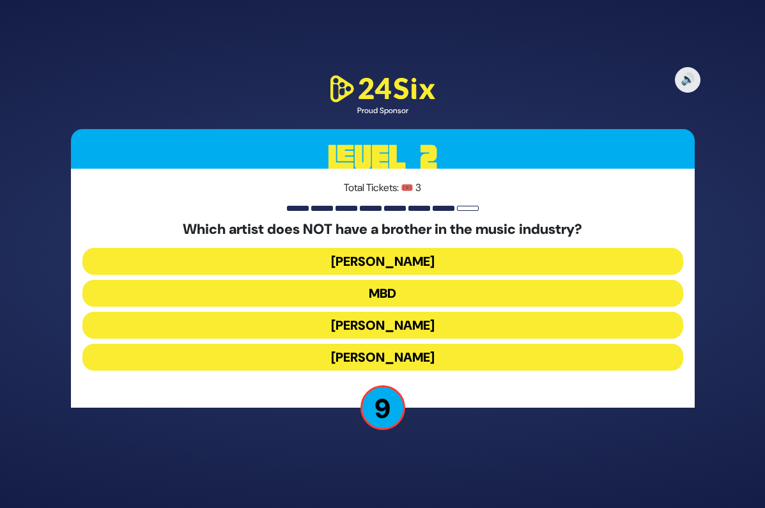
click at [394, 359] on button "[PERSON_NAME]" at bounding box center [382, 357] width 601 height 27
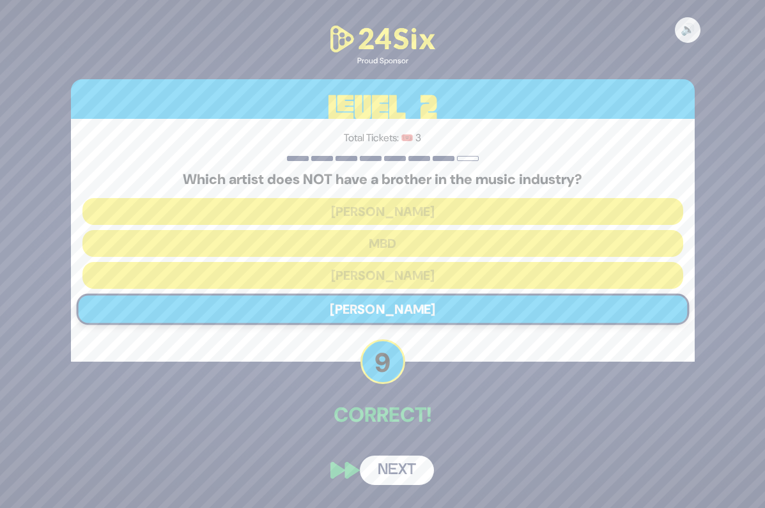
click at [405, 466] on button "Next" at bounding box center [397, 470] width 74 height 29
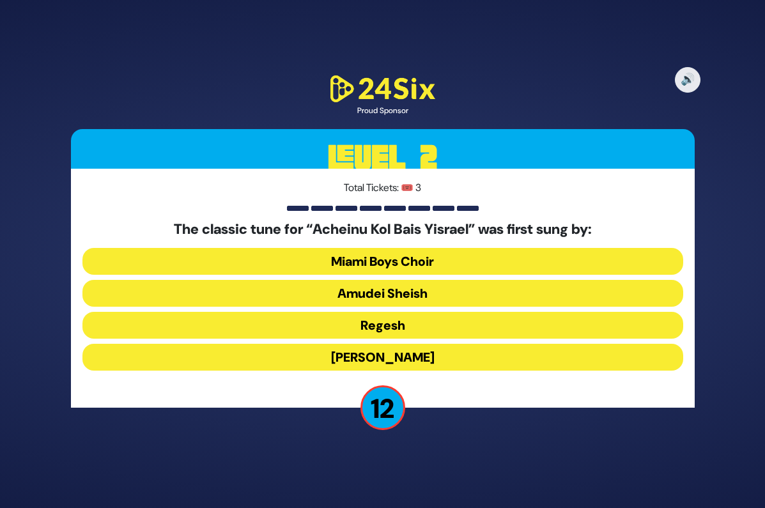
click at [397, 355] on button "Abie Rotenberg" at bounding box center [382, 357] width 601 height 27
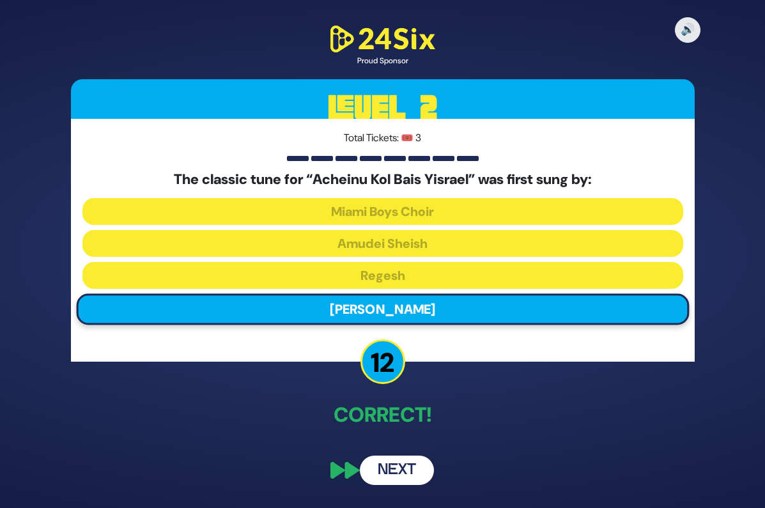
click at [405, 465] on button "Next" at bounding box center [397, 470] width 74 height 29
click at [405, 474] on button "Next" at bounding box center [397, 470] width 74 height 29
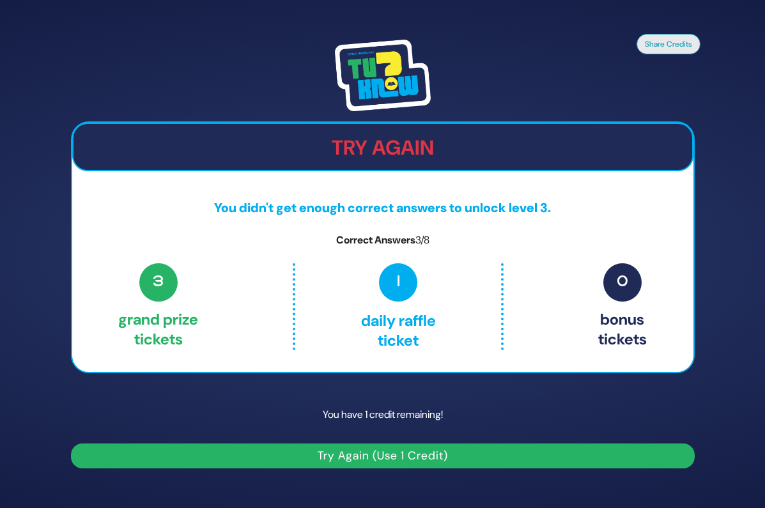
click at [406, 455] on button "Try Again (Use 1 Credit)" at bounding box center [383, 455] width 624 height 25
click at [540, 474] on div "Share Credits Try Again You didn't get enough correct answers to unlock level 3…" at bounding box center [383, 254] width 654 height 460
